Goal: Transaction & Acquisition: Purchase product/service

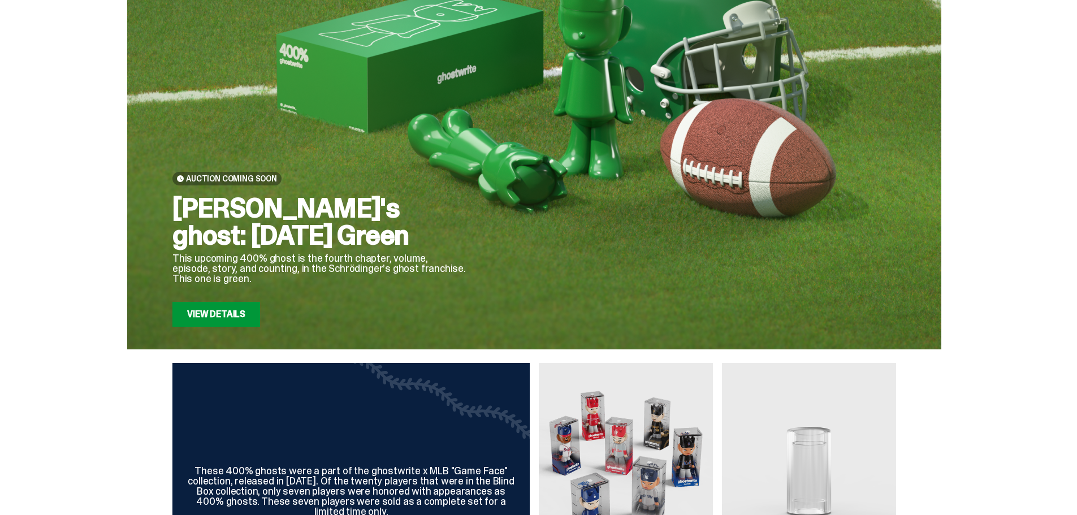
scroll to position [57, 0]
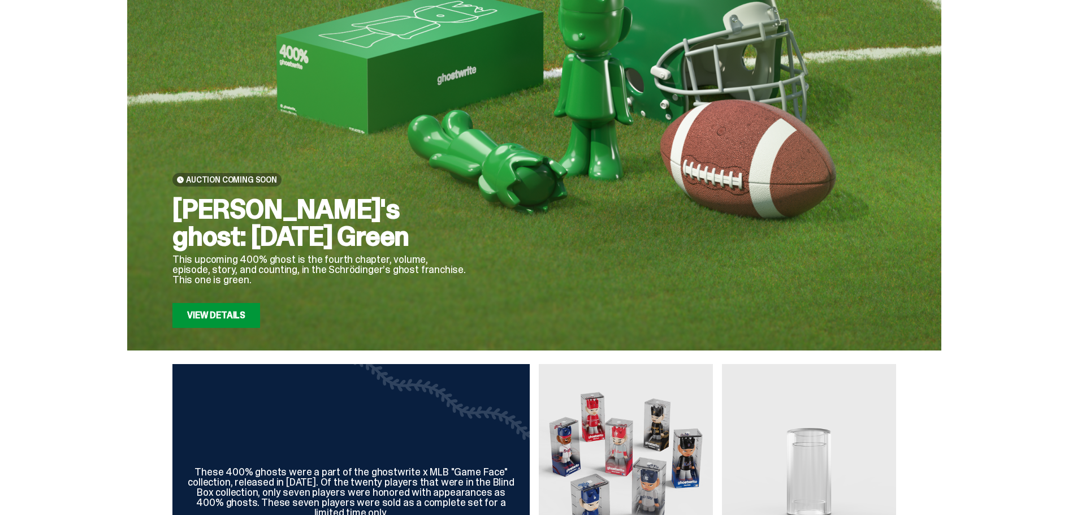
click at [215, 319] on link "View Details" at bounding box center [216, 315] width 88 height 25
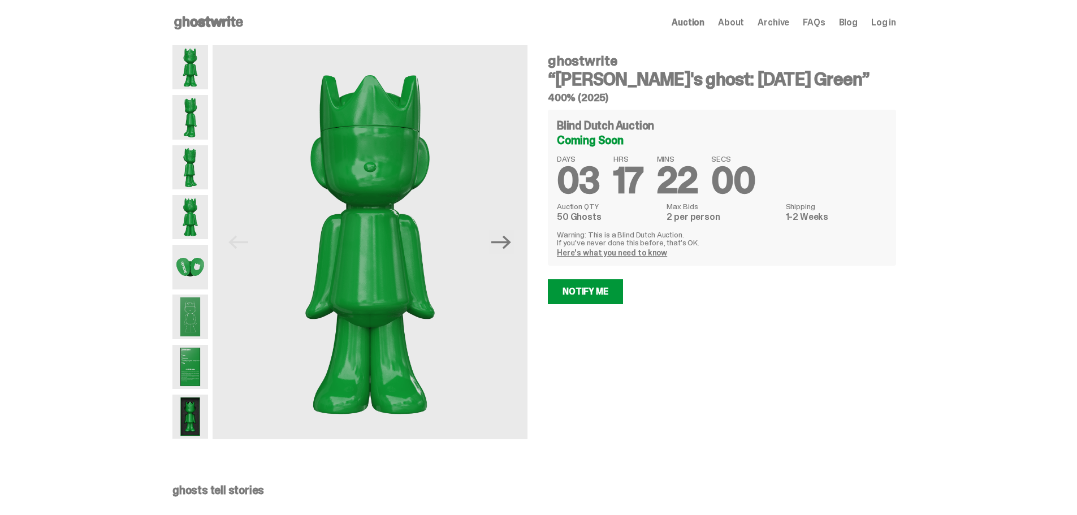
scroll to position [57, 0]
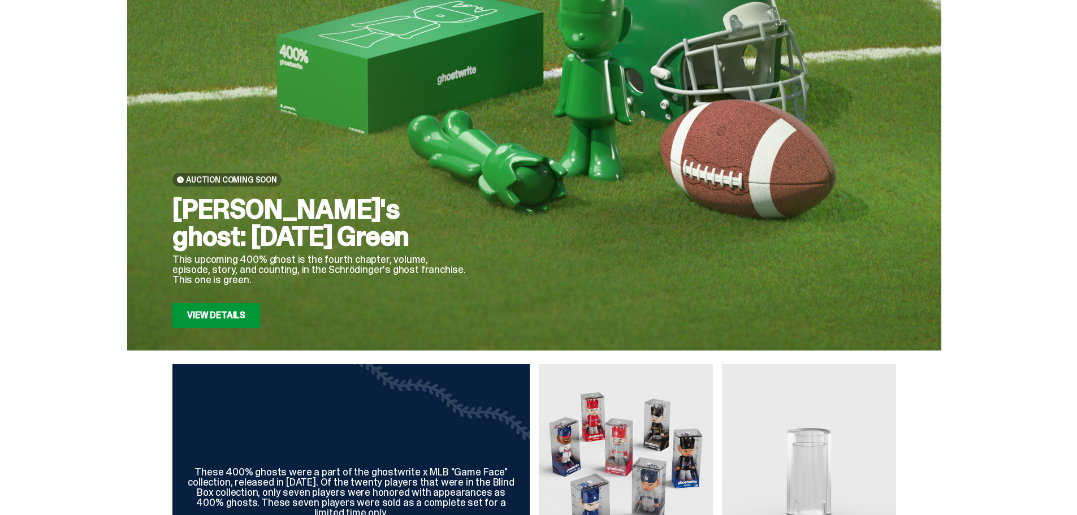
click at [222, 322] on link "View Details" at bounding box center [216, 315] width 88 height 25
